Goal: Task Accomplishment & Management: Manage account settings

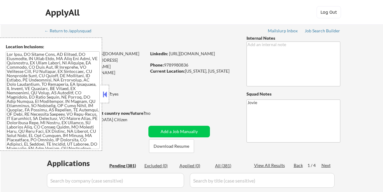
select select ""pending""
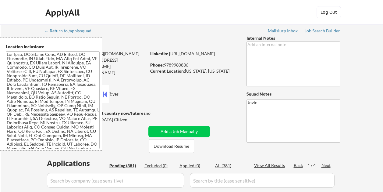
select select ""pending""
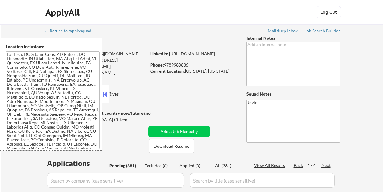
select select ""pending""
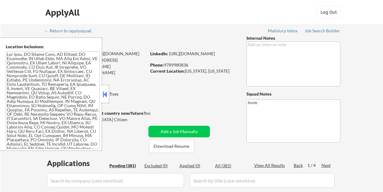
select select ""pending""
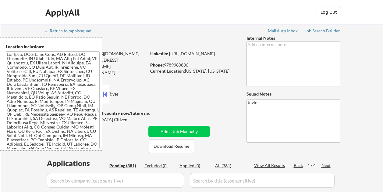
select select ""pending""
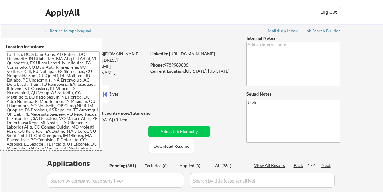
select select ""pending""
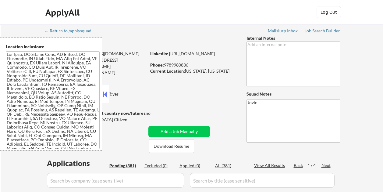
select select ""pending""
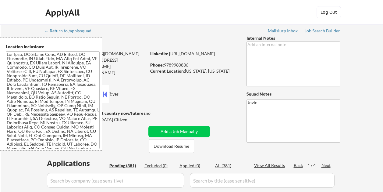
select select ""pending""
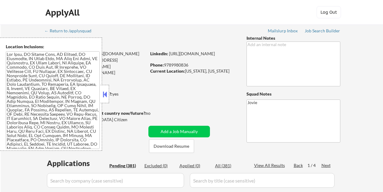
select select ""pending""
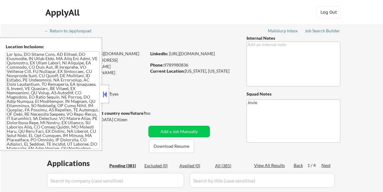
select select ""pending""
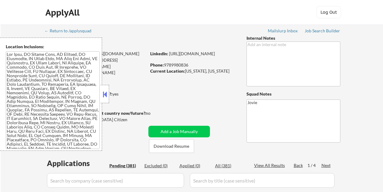
select select ""pending""
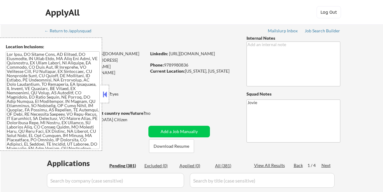
select select ""pending""
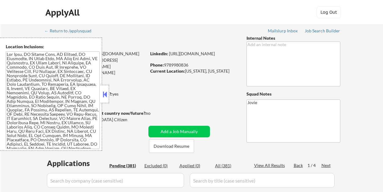
select select ""pending""
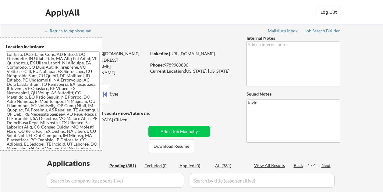
select select ""pending""
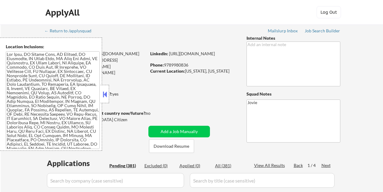
select select ""pending""
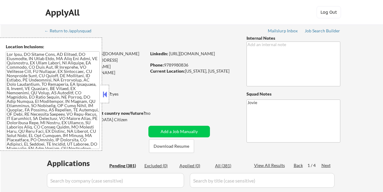
select select ""pending""
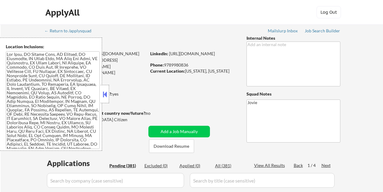
select select ""pending""
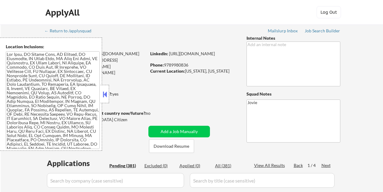
select select ""pending""
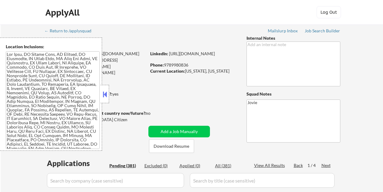
select select ""pending""
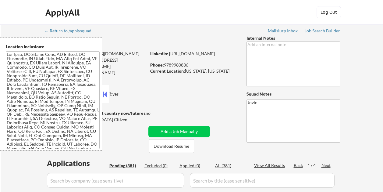
select select ""pending""
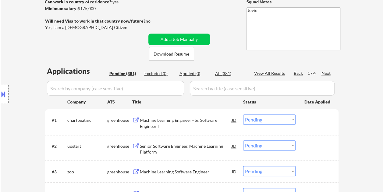
scroll to position [61, 0]
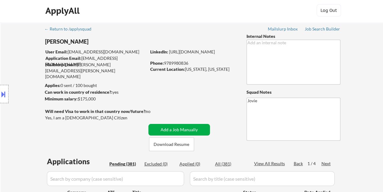
scroll to position [30, 0]
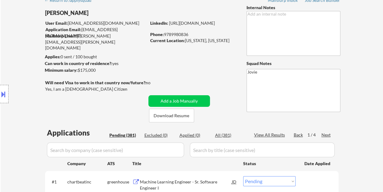
drag, startPoint x: 203, startPoint y: 63, endPoint x: 197, endPoint y: 65, distance: 5.9
click at [179, 113] on button "Download Resume" at bounding box center [171, 115] width 45 height 14
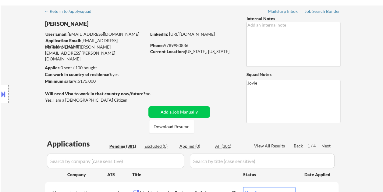
scroll to position [91, 0]
